Goal: Information Seeking & Learning: Check status

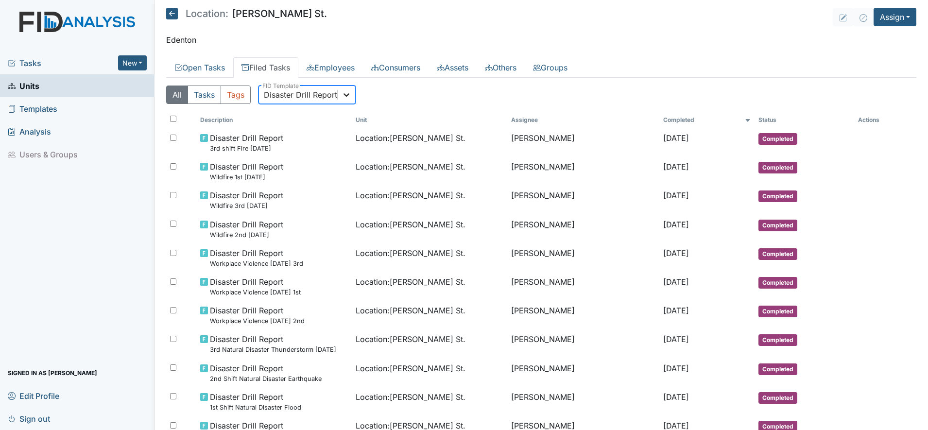
click at [349, 96] on icon at bounding box center [346, 95] width 10 height 10
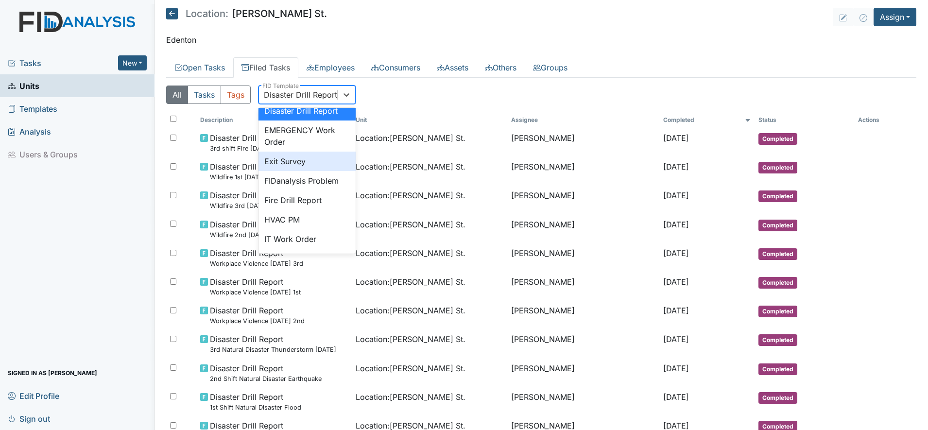
scroll to position [150, 0]
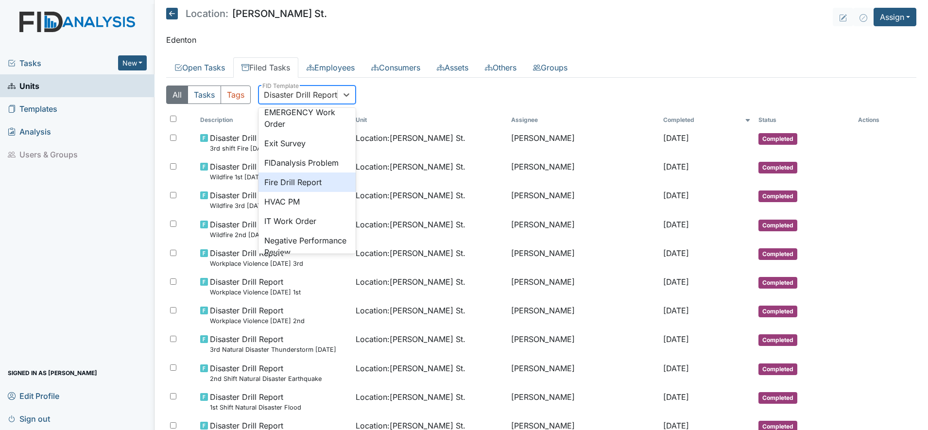
click at [312, 192] on div "Fire Drill Report" at bounding box center [306, 181] width 97 height 19
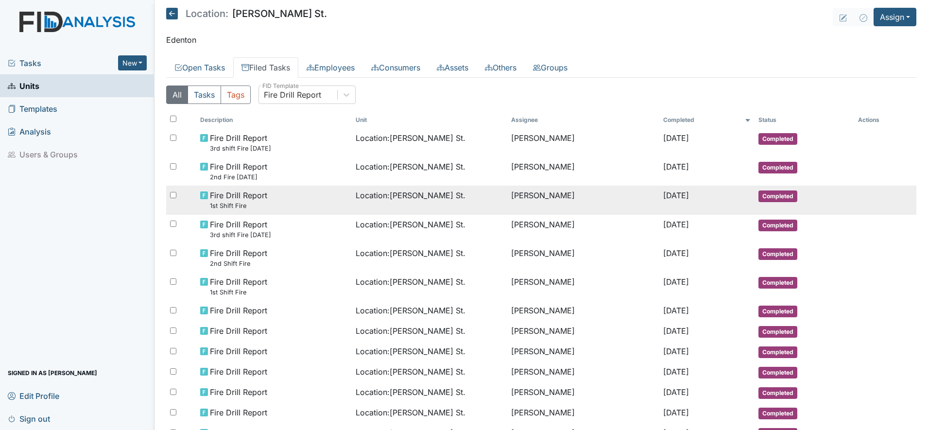
click at [240, 193] on span "Fire Drill Report 1st Shift Fire" at bounding box center [238, 199] width 57 height 21
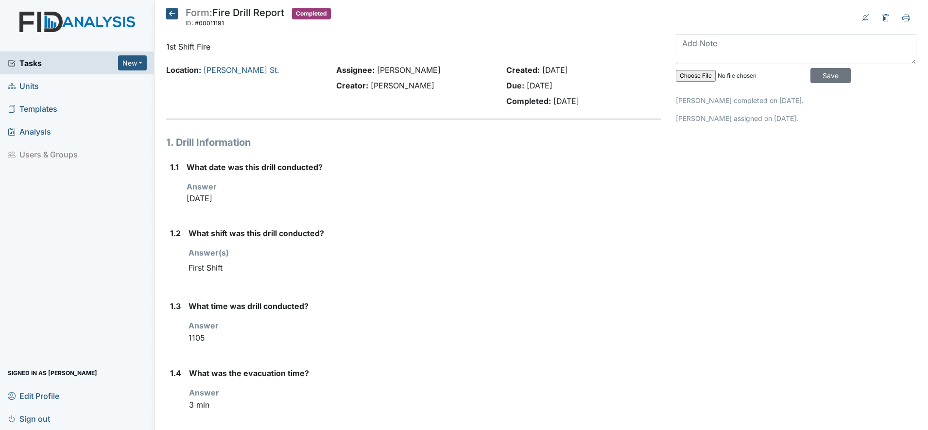
click at [171, 11] on icon at bounding box center [172, 14] width 12 height 12
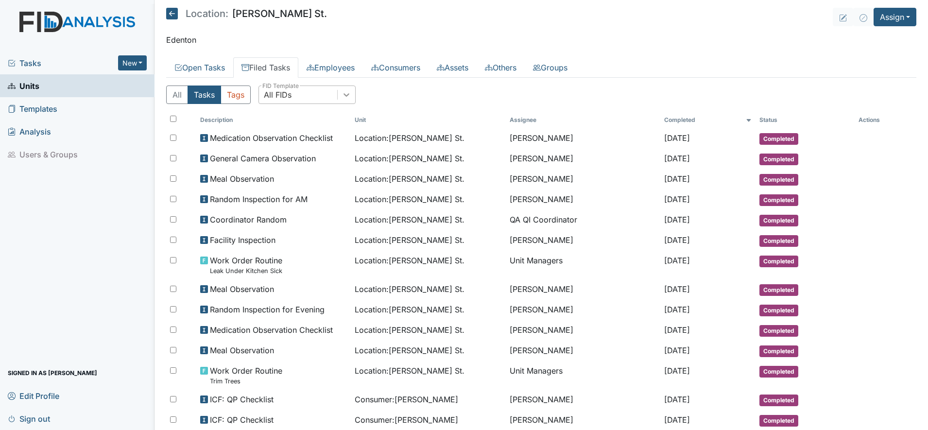
click at [347, 93] on icon at bounding box center [346, 95] width 10 height 10
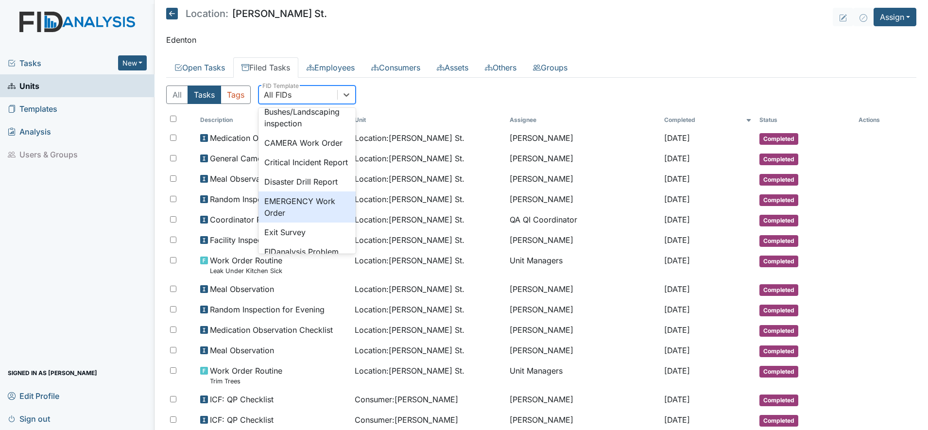
scroll to position [121, 0]
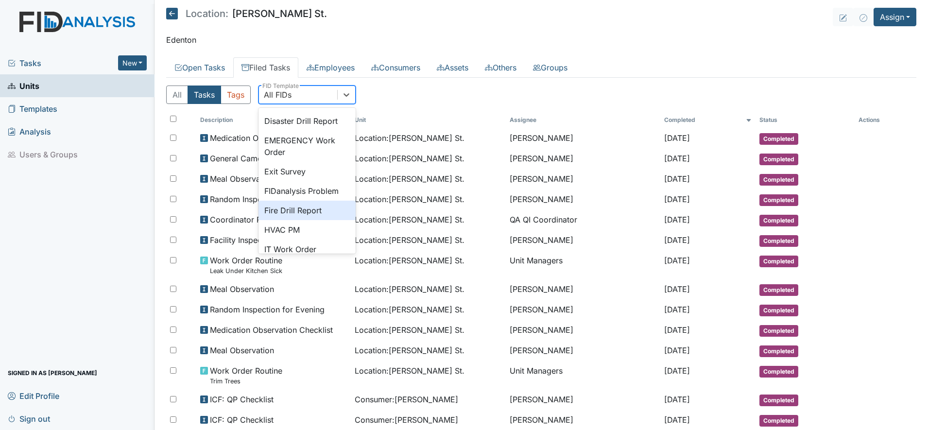
click at [304, 220] on div "Fire Drill Report" at bounding box center [306, 210] width 97 height 19
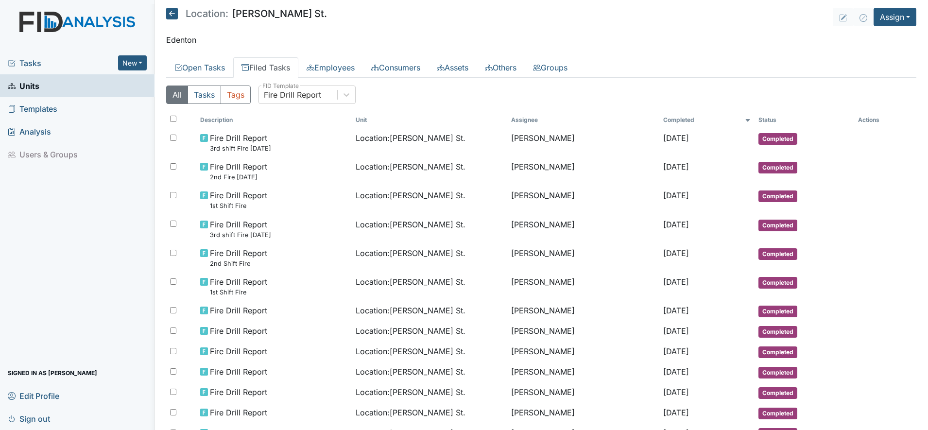
click at [171, 12] on icon at bounding box center [172, 14] width 12 height 12
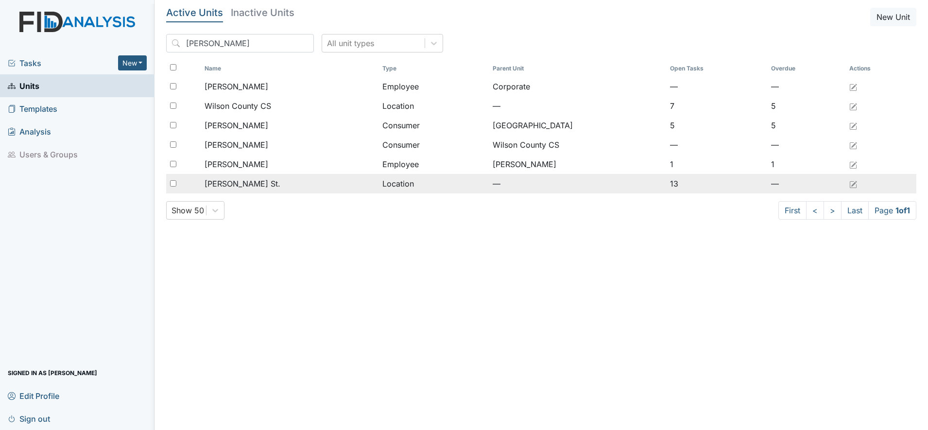
click at [234, 181] on span "[PERSON_NAME] St." at bounding box center [242, 184] width 76 height 12
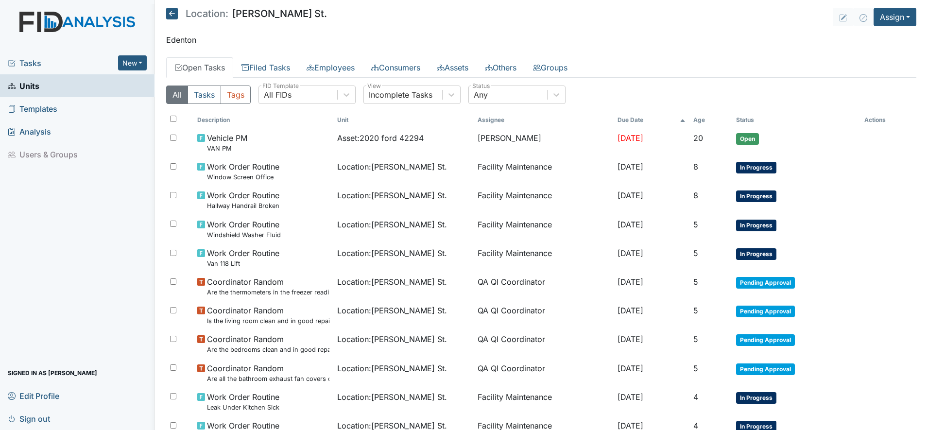
click at [60, 259] on div "Tasks New Form Inspection Document Bundle Units Templates Analysis Users & Grou…" at bounding box center [77, 240] width 154 height 378
